Goal: Information Seeking & Learning: Learn about a topic

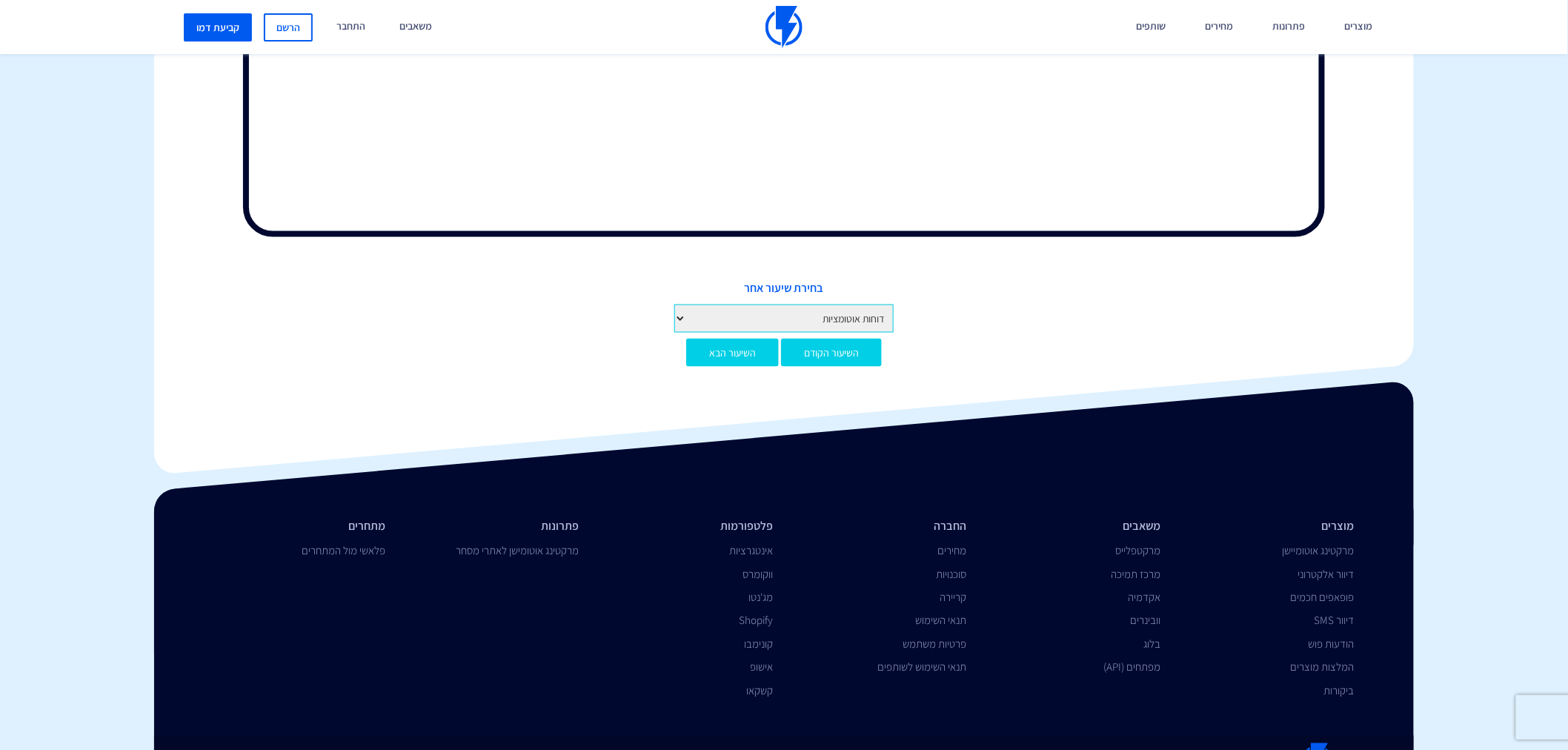
scroll to position [824, 0]
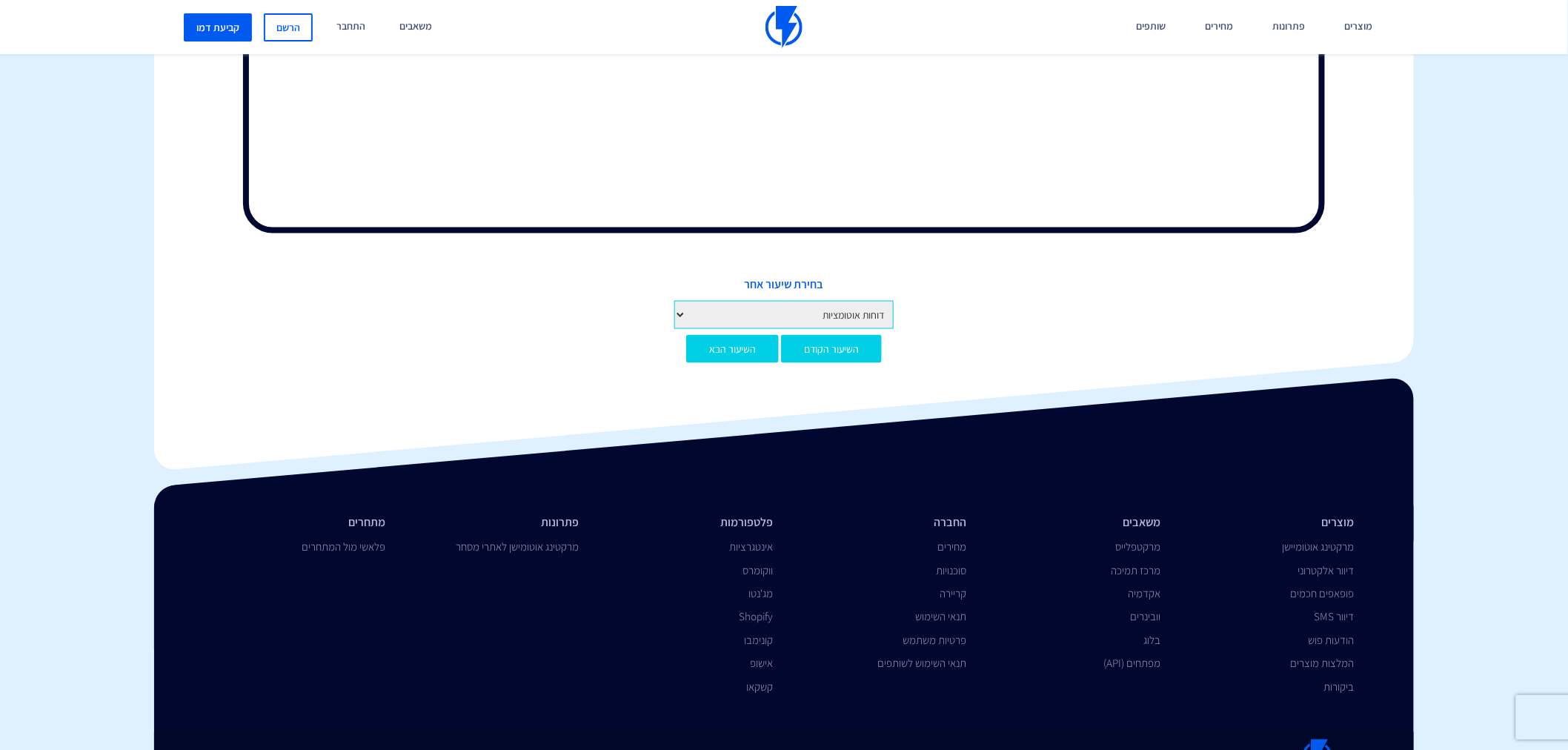
click at [856, 313] on select "מבוא לקורס מבוא לפלאשי יצירת חשבון והגדרות ראשונות איך לפתוח חשבון בפלאשי הגדרו…" at bounding box center [784, 315] width 219 height 28
select select "https://flashy.app/he/academy/%d7%a7%d7%95%d7%a8%d7%a1-%d7%93%d7%99%d7%95%d7%95…"
click at [675, 301] on select "מבוא לקורס מבוא לפלאשי יצירת חשבון והגדרות ראשונות איך לפתוח חשבון בפלאשי הגדרו…" at bounding box center [784, 315] width 219 height 28
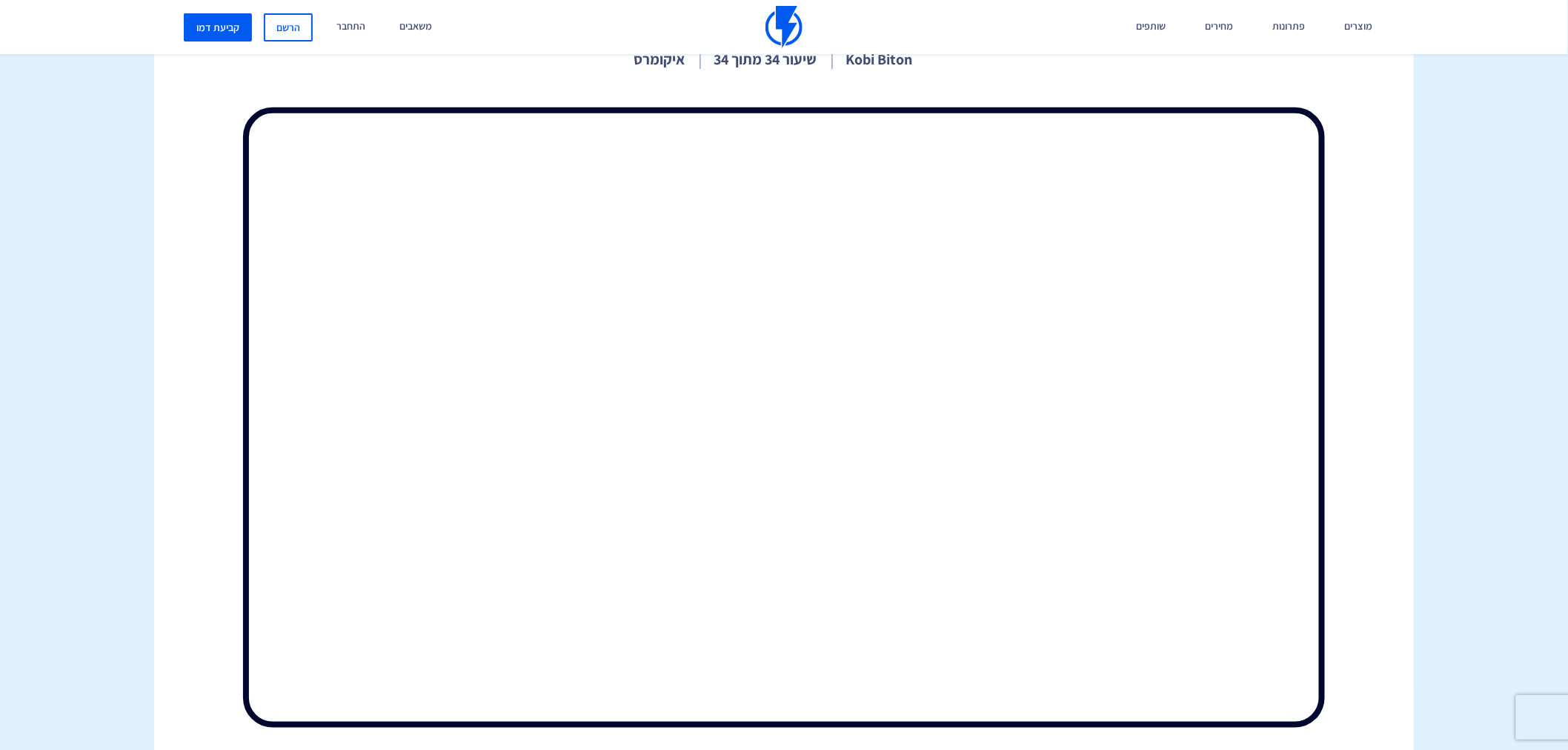
scroll to position [82, 0]
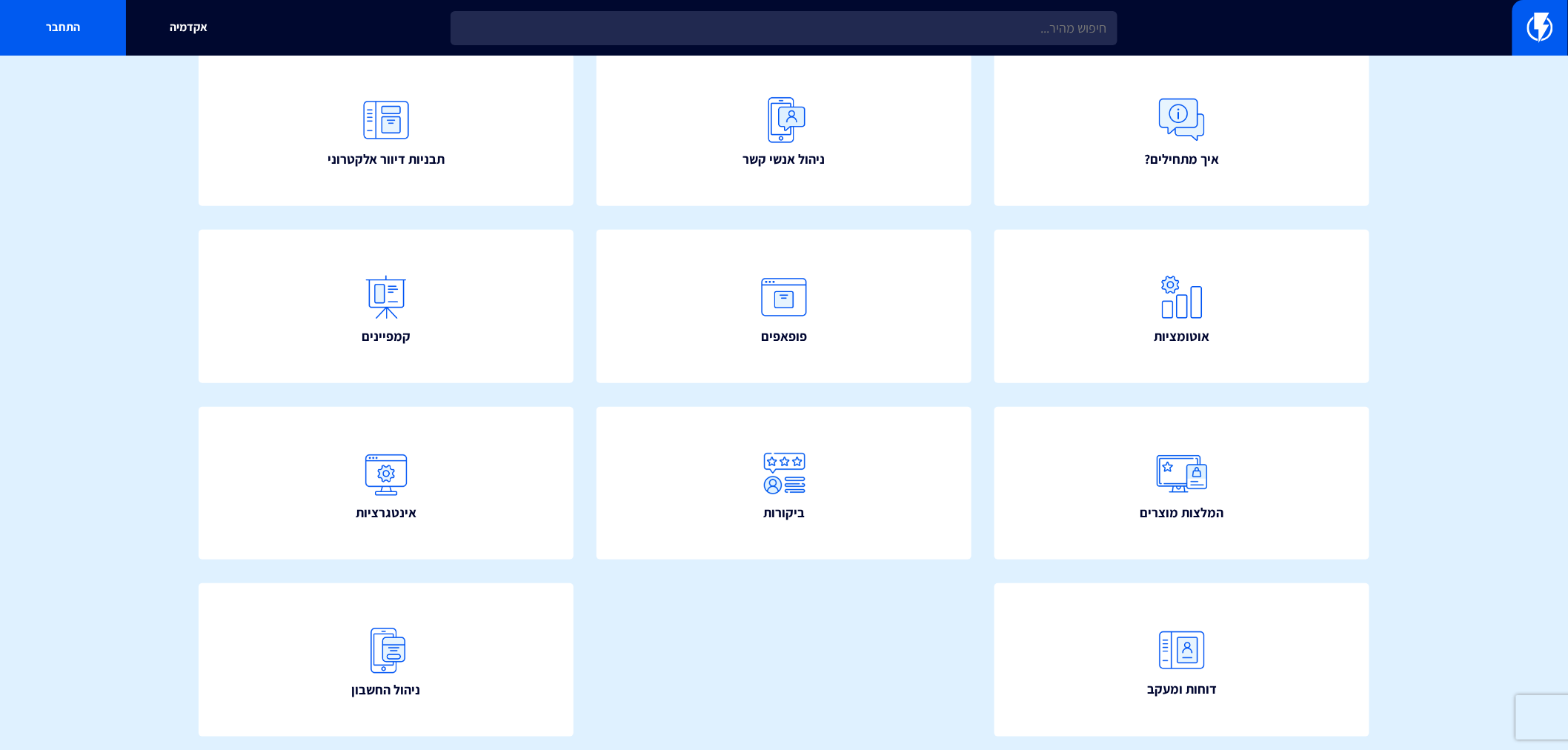
scroll to position [141, 0]
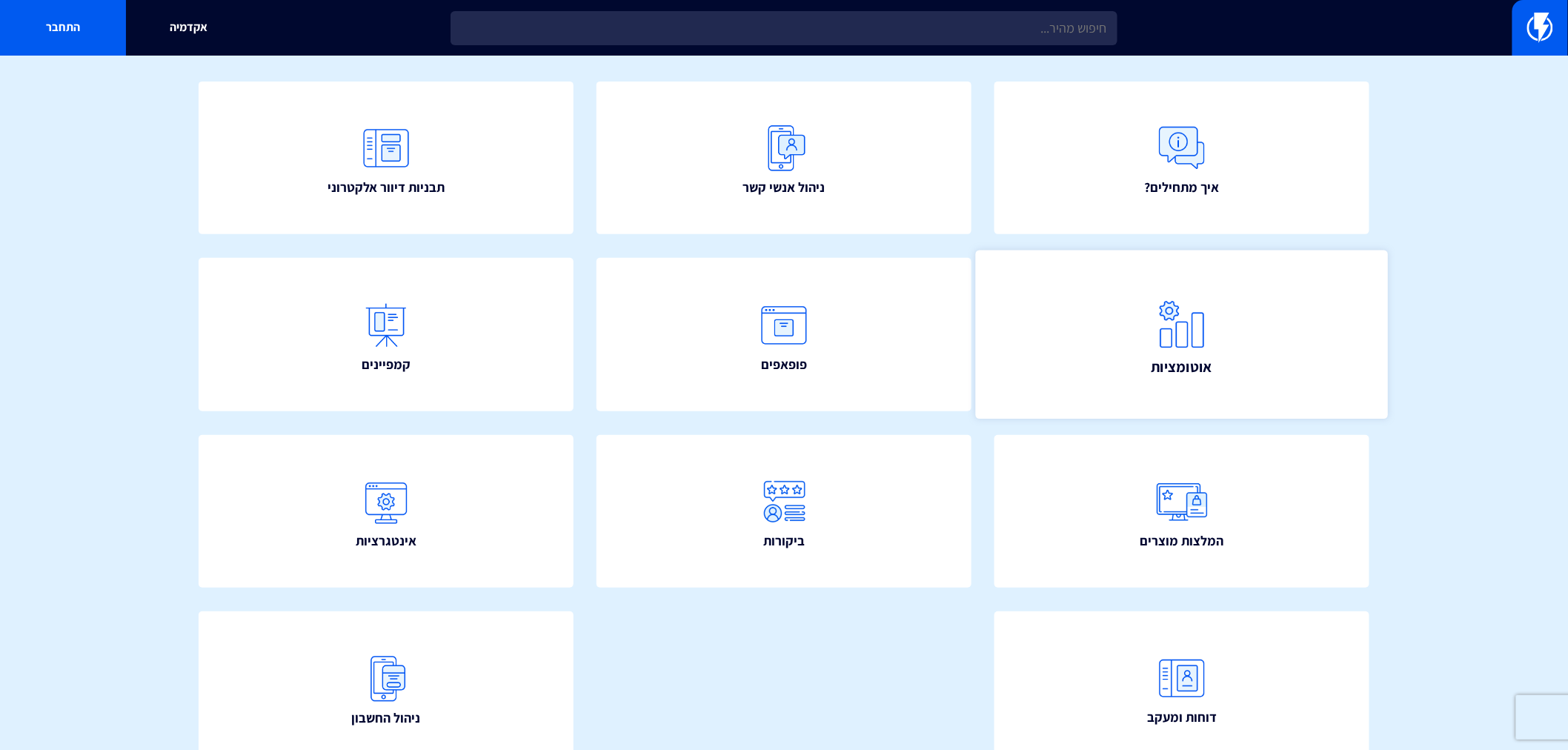
drag, startPoint x: 1151, startPoint y: 358, endPoint x: 1164, endPoint y: 352, distance: 14.3
click at [1151, 358] on link "אוטומציות" at bounding box center [1182, 335] width 412 height 169
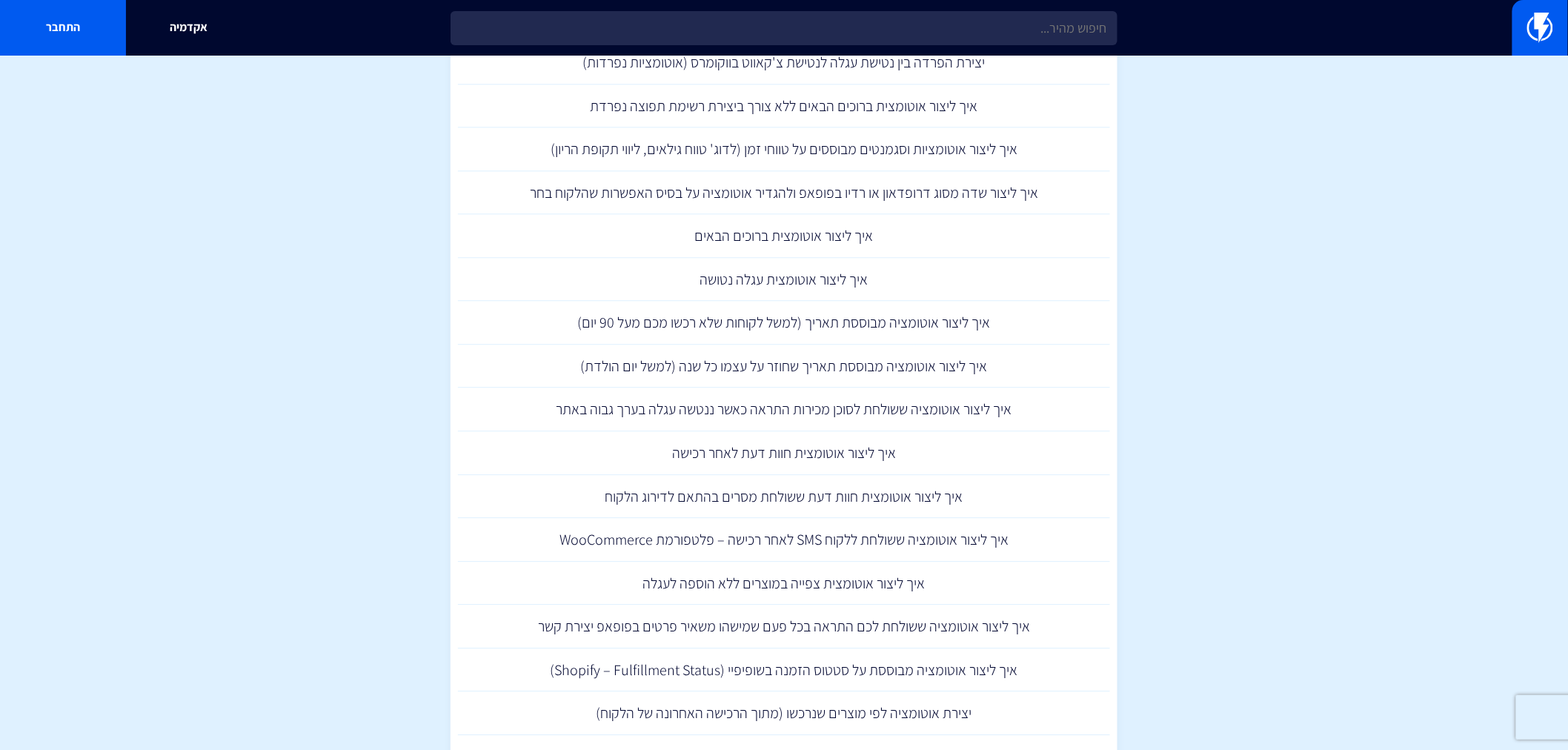
scroll to position [1730, 0]
